Goal: Information Seeking & Learning: Learn about a topic

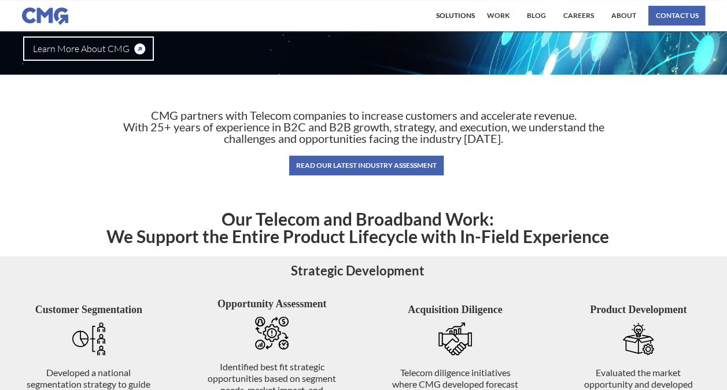
scroll to position [112, 0]
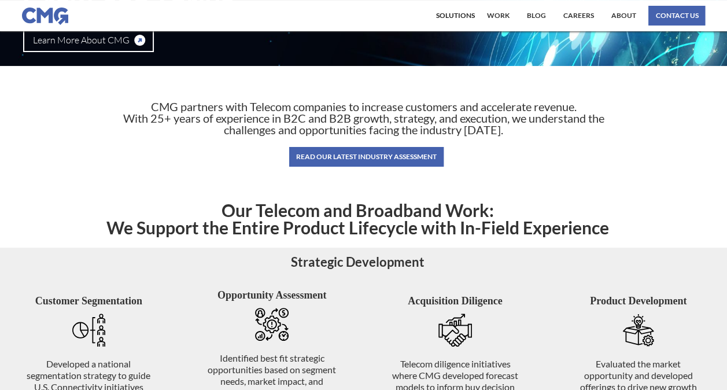
scroll to position [116, 0]
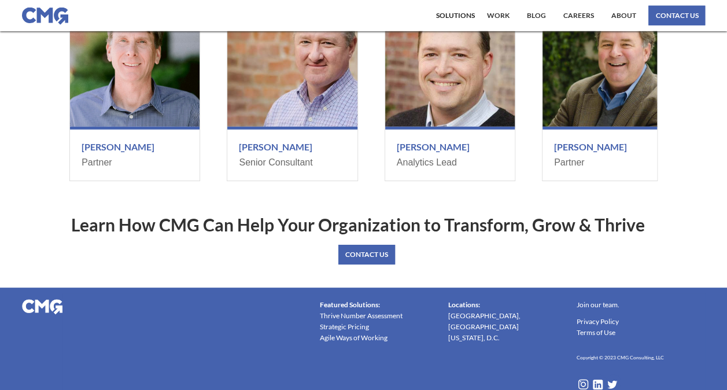
scroll to position [1639, 0]
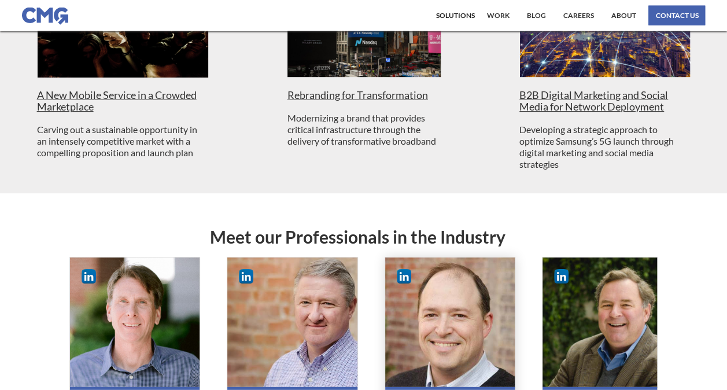
drag, startPoint x: 416, startPoint y: 308, endPoint x: 430, endPoint y: 324, distance: 21.7
click at [429, 326] on div at bounding box center [450, 322] width 130 height 130
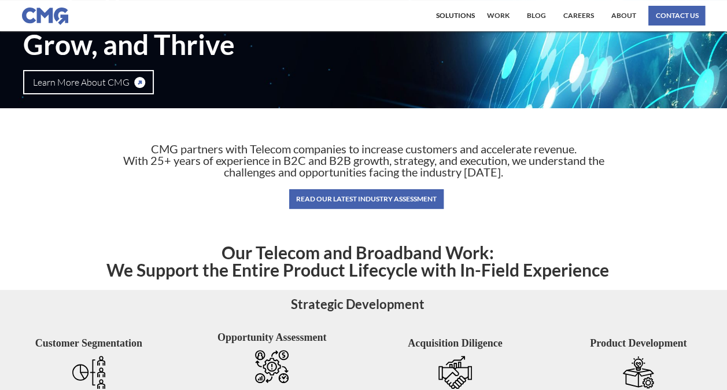
scroll to position [0, 0]
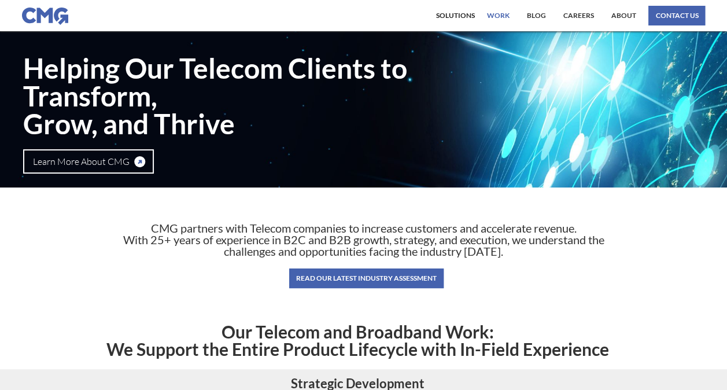
click at [486, 13] on link "work" at bounding box center [498, 16] width 28 height 20
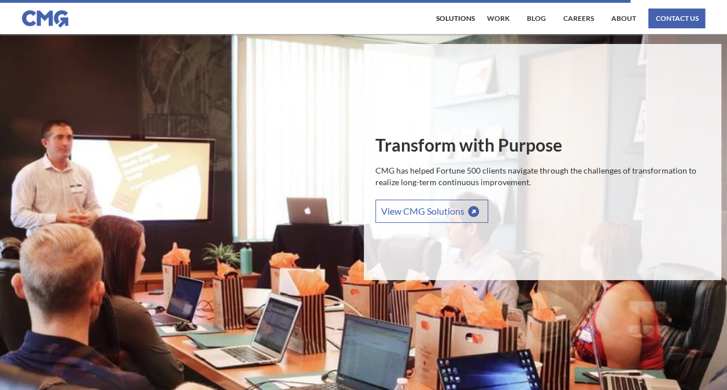
scroll to position [1831, 0]
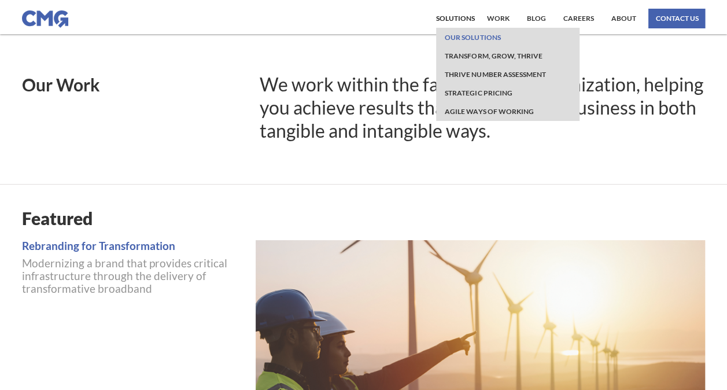
click at [469, 39] on link "Our Solutions" at bounding box center [472, 37] width 61 height 19
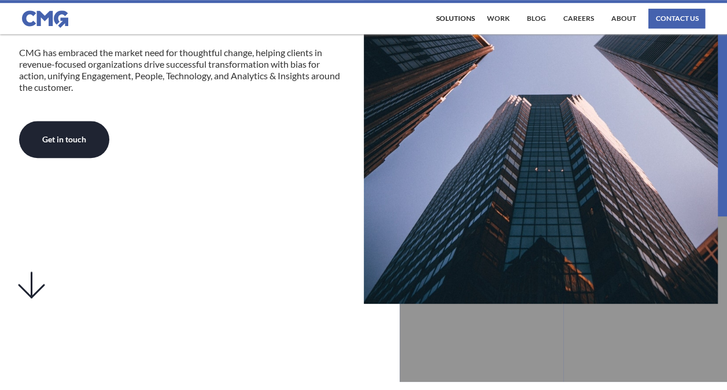
scroll to position [444, 0]
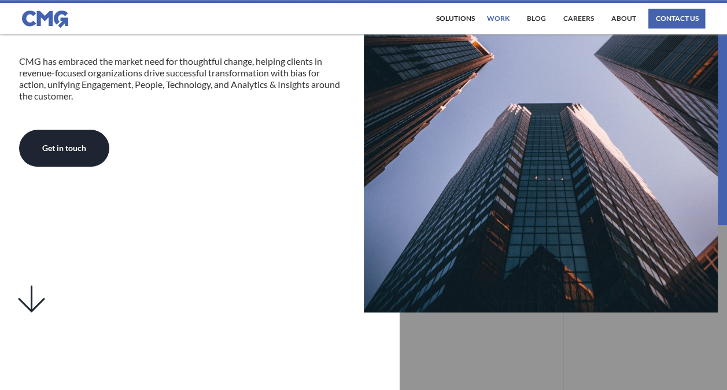
click at [501, 15] on link "work" at bounding box center [498, 19] width 28 height 20
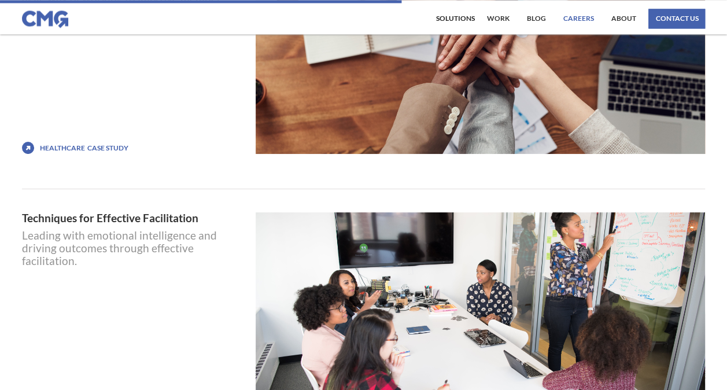
scroll to position [3162, 0]
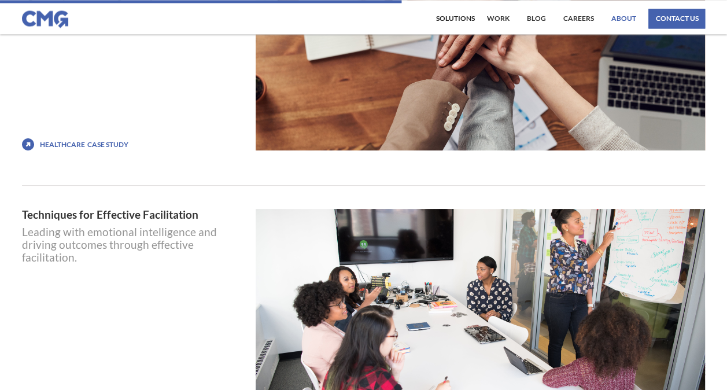
click at [612, 10] on link "About" at bounding box center [623, 19] width 31 height 20
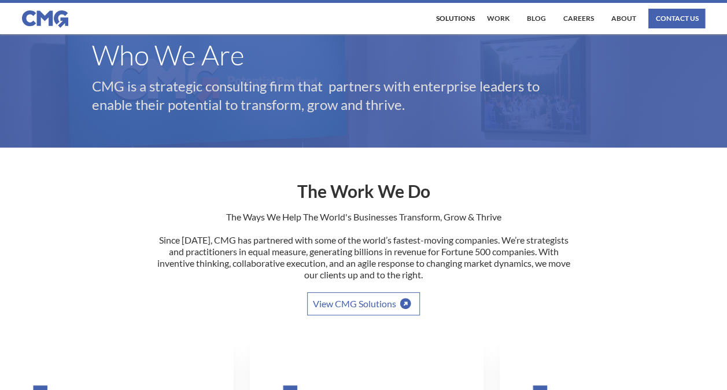
scroll to position [19, 0]
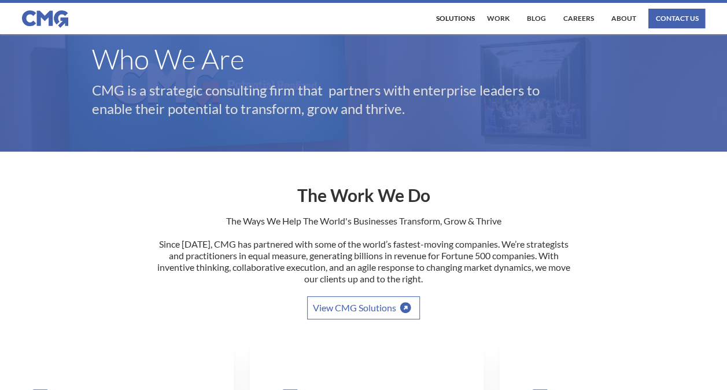
click at [363, 250] on p "The Ways We Help The World's Businesses Transform, Grow & Thrive Since 1998, CM…" at bounding box center [364, 255] width 416 height 81
click at [344, 257] on p "The Ways We Help The World's Businesses Transform, Grow & Thrive Since 1998, CM…" at bounding box center [364, 255] width 416 height 81
click at [294, 264] on p "The Ways We Help The World's Businesses Transform, Grow & Thrive Since 1998, CM…" at bounding box center [364, 255] width 416 height 81
click at [342, 263] on p "The Ways We Help The World's Businesses Transform, Grow & Thrive Since 1998, CM…" at bounding box center [364, 255] width 416 height 81
click at [419, 263] on p "The Ways We Help The World's Businesses Transform, Grow & Thrive Since 1998, CM…" at bounding box center [364, 255] width 416 height 81
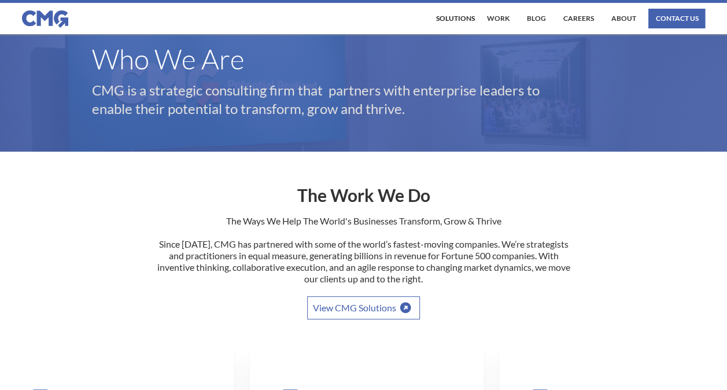
click at [455, 275] on p "The Ways We Help The World's Businesses Transform, Grow & Thrive Since 1998, CM…" at bounding box center [364, 255] width 416 height 81
click at [453, 15] on div "Solutions" at bounding box center [455, 18] width 39 height 7
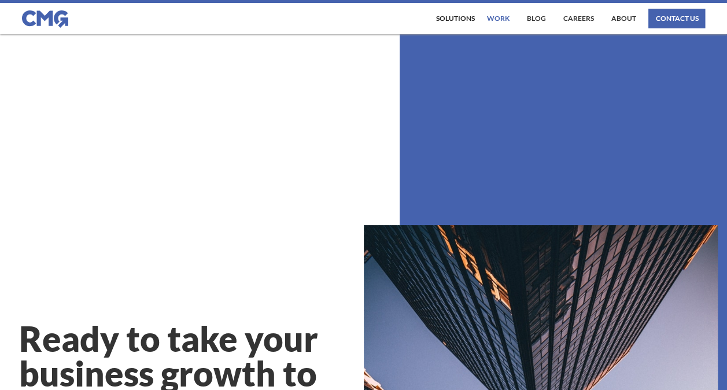
click at [496, 22] on link "work" at bounding box center [498, 19] width 28 height 20
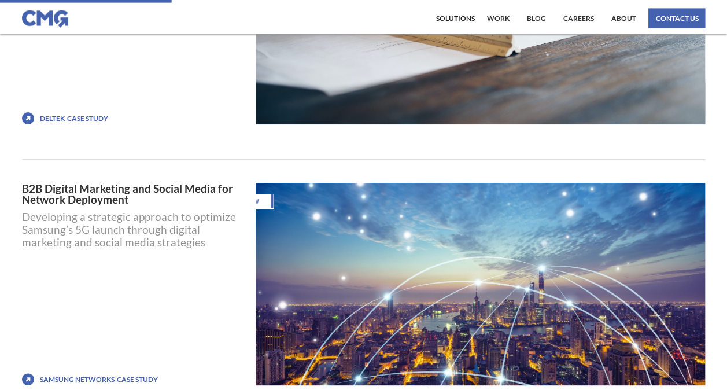
scroll to position [1350, 0]
